Goal: Task Accomplishment & Management: Complete application form

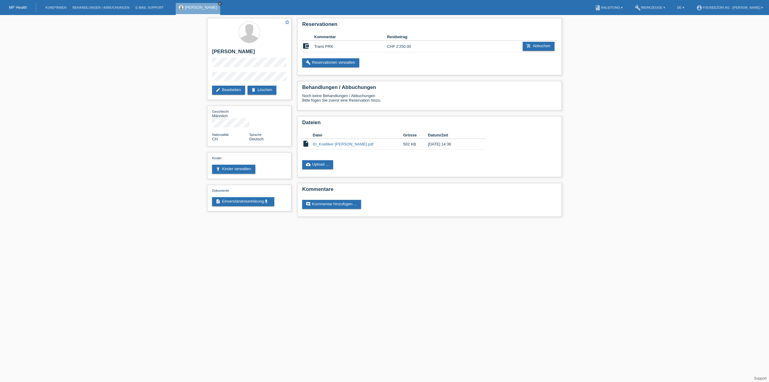
click at [218, 2] on icon "close" at bounding box center [219, 3] width 3 height 3
drag, startPoint x: 58, startPoint y: 5, endPoint x: 56, endPoint y: 12, distance: 7.3
click at [58, 5] on li "Kund*innen" at bounding box center [55, 7] width 27 height 15
click at [56, 6] on link "Kund*innen" at bounding box center [55, 8] width 27 height 4
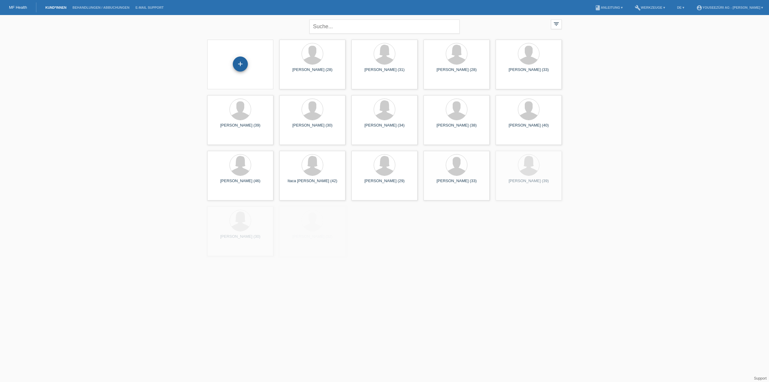
click at [243, 65] on div "+" at bounding box center [240, 63] width 15 height 15
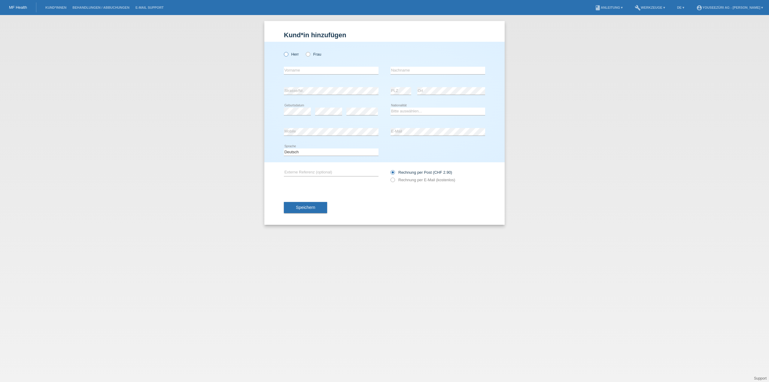
click at [283, 51] on icon at bounding box center [283, 51] width 0 height 0
click at [286, 54] on input "Herr" at bounding box center [286, 54] width 4 height 4
radio input "true"
click at [404, 71] on input "text" at bounding box center [437, 71] width 95 height 8
paste input "Jemini"
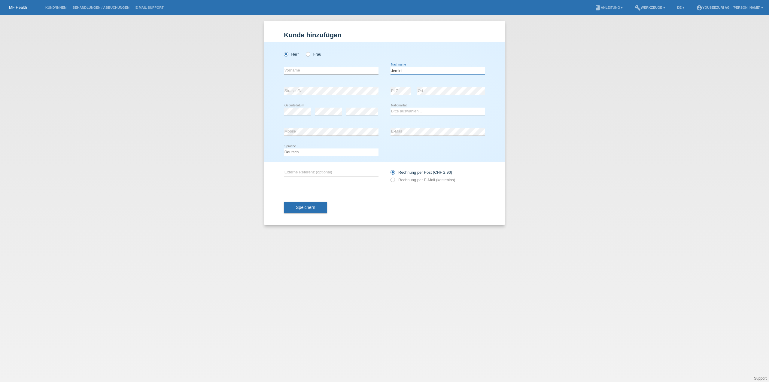
type input "Jemini"
click at [292, 70] on input "text" at bounding box center [331, 71] width 95 height 8
paste input "Andi"
type input "Andi"
select select "CH"
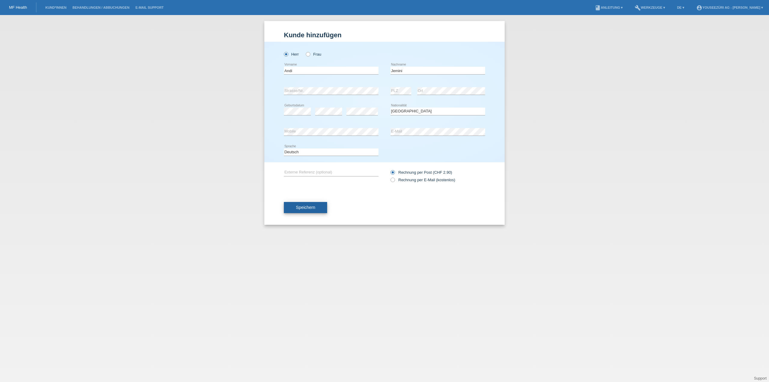
click at [303, 205] on span "Speichern" at bounding box center [305, 207] width 19 height 5
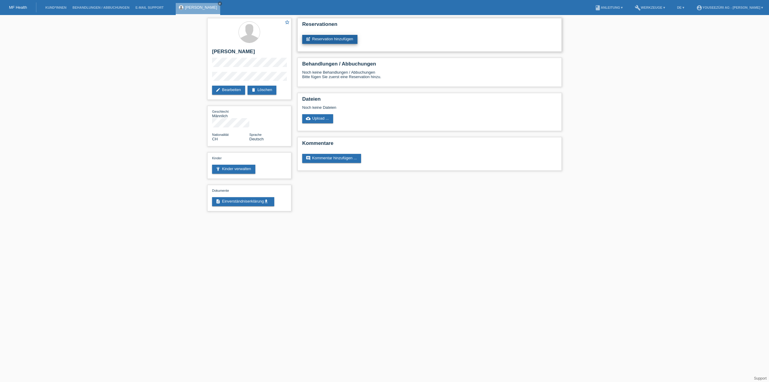
click at [322, 36] on link "post_add Reservation hinzufügen" at bounding box center [329, 39] width 55 height 9
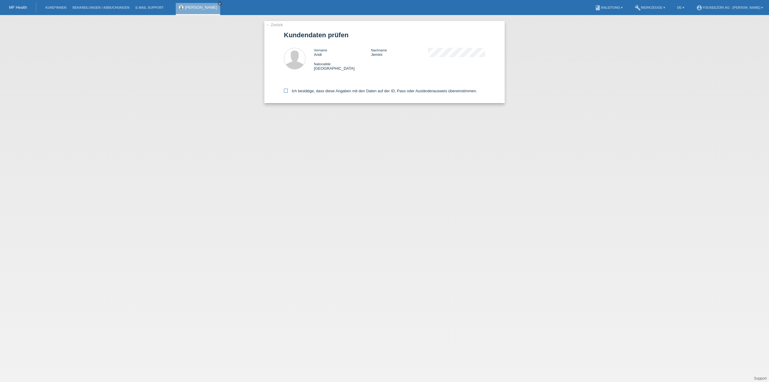
click at [287, 92] on icon at bounding box center [286, 91] width 4 height 4
click at [287, 92] on input "Ich bestätige, dass diese Angaben mit den Daten auf der ID, Pass oder Ausländer…" at bounding box center [286, 91] width 4 height 4
checkbox input "true"
click at [275, 25] on link "← Zurück" at bounding box center [274, 25] width 17 height 5
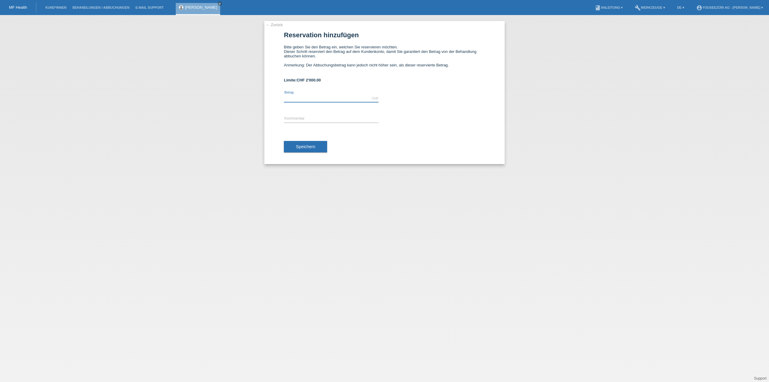
click at [290, 97] on input "text" at bounding box center [331, 99] width 95 height 8
type input "2000.00"
click at [302, 144] on span "Speichern" at bounding box center [305, 146] width 19 height 5
click at [294, 117] on input "text" at bounding box center [331, 119] width 95 height 8
type input "Femto [MEDICAL_DATA] Youseezueri"
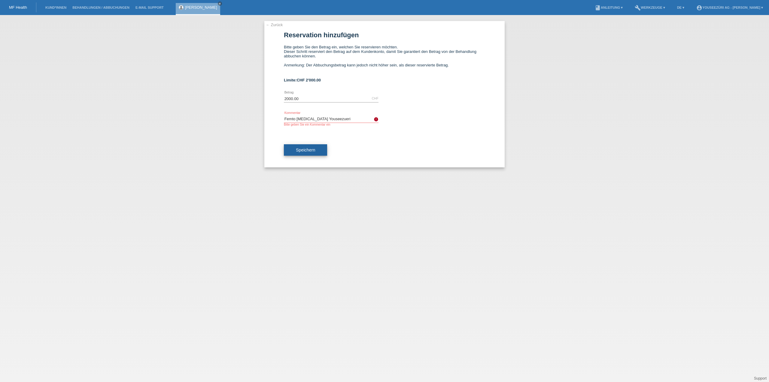
click at [301, 150] on span "Speichern" at bounding box center [305, 149] width 19 height 5
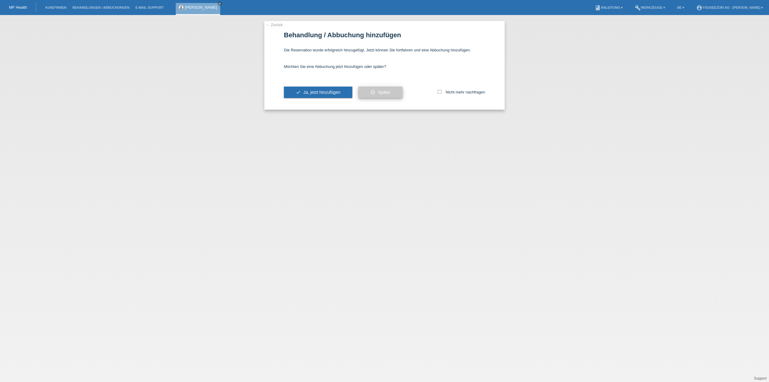
click at [387, 90] on span "Später" at bounding box center [384, 92] width 13 height 5
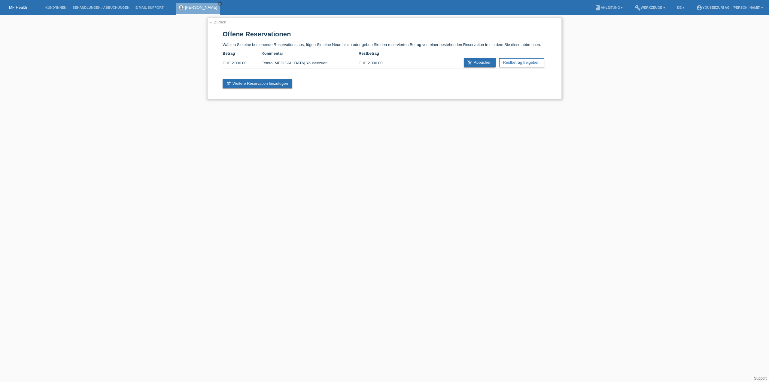
drag, startPoint x: 215, startPoint y: 22, endPoint x: 219, endPoint y: 24, distance: 4.2
click at [215, 22] on link "← Zurück" at bounding box center [217, 22] width 17 height 5
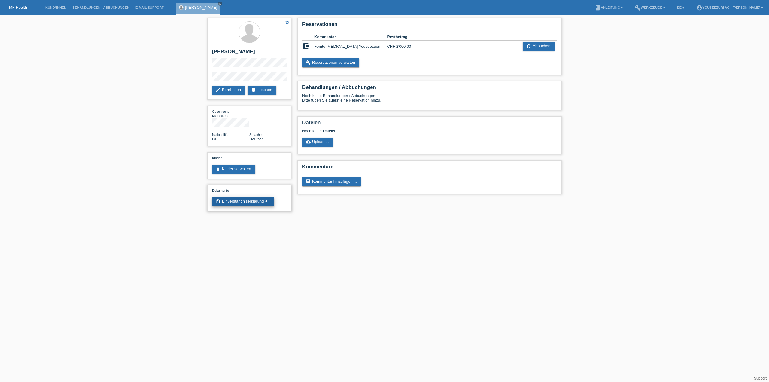
click at [232, 197] on link "description Einverständniserklärung get_app" at bounding box center [243, 201] width 62 height 9
click at [322, 142] on link "cloud_upload Upload ..." at bounding box center [317, 142] width 31 height 9
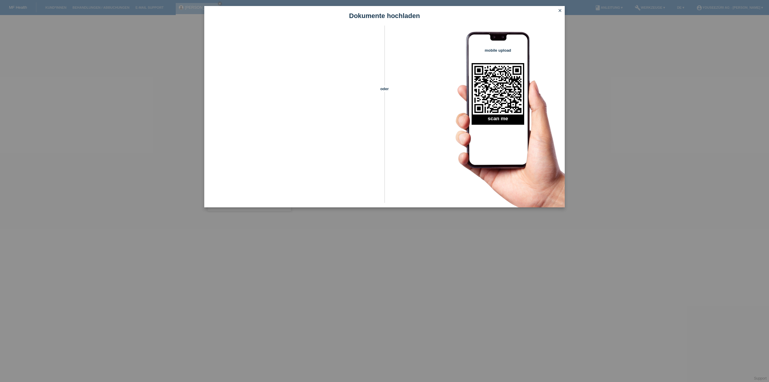
click at [560, 11] on icon "close" at bounding box center [559, 10] width 5 height 5
